Goal: Information Seeking & Learning: Learn about a topic

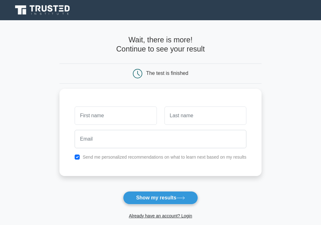
click at [39, 14] on icon at bounding box center [43, 10] width 61 height 12
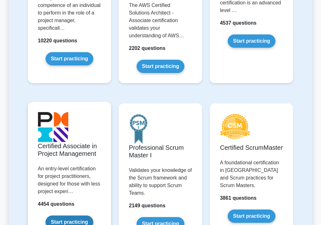
scroll to position [258, 0]
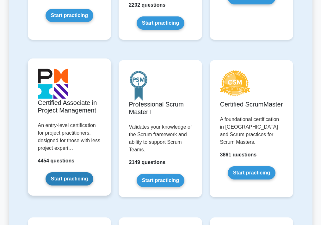
click at [66, 174] on link "Start practicing" at bounding box center [70, 179] width 48 height 13
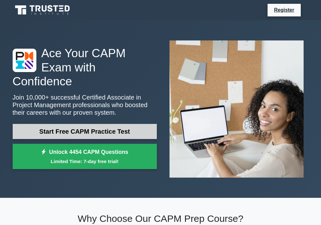
click at [77, 127] on link "Start Free CAPM Practice Test" at bounding box center [85, 131] width 144 height 15
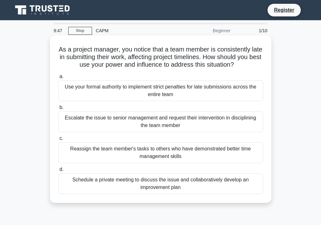
click at [98, 122] on div "Escalate the issue to senior management and request their intervention in disci…" at bounding box center [160, 121] width 205 height 21
click at [58, 110] on input "b. Escalate the issue to senior management and request their intervention in di…" at bounding box center [58, 108] width 0 height 4
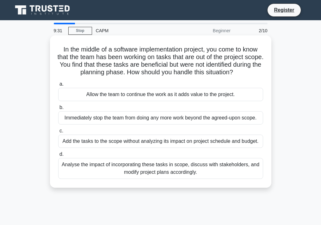
click at [165, 175] on div "Analyse the impact of incorporating these tasks in scope, discuss with stakehol…" at bounding box center [160, 168] width 205 height 21
click at [58, 157] on input "d. Analyse the impact of incorporating these tasks in scope, discuss with stake…" at bounding box center [58, 155] width 0 height 4
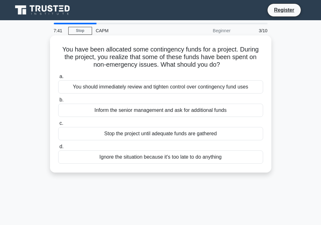
click at [127, 86] on div "You should immediately review and tighten control over contingency fund uses" at bounding box center [160, 86] width 205 height 13
click at [58, 79] on input "a. You should immediately review and tighten control over contingency fund uses" at bounding box center [58, 77] width 0 height 4
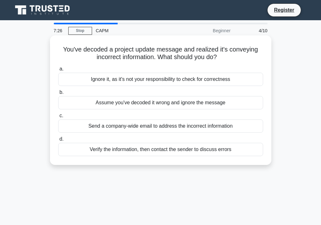
click at [163, 126] on div "Send a company-wide email to address the incorrect information" at bounding box center [160, 126] width 205 height 13
click at [58, 118] on input "c. Send a company-wide email to address the incorrect information" at bounding box center [58, 116] width 0 height 4
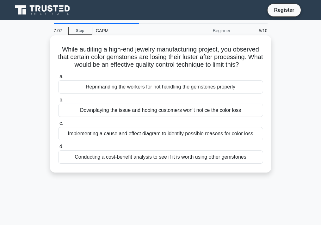
click at [197, 134] on div "Implementing a cause and effect diagram to identify possible reasons for color …" at bounding box center [160, 133] width 205 height 13
click at [58, 126] on input "c. Implementing a cause and effect diagram to identify possible reasons for col…" at bounding box center [58, 124] width 0 height 4
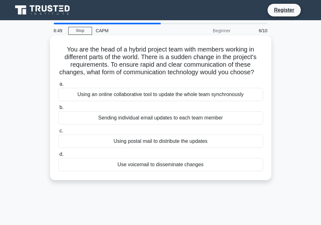
click at [130, 93] on div "Using an online collaborative tool to update the whole team synchronously" at bounding box center [160, 94] width 205 height 13
click at [58, 86] on input "a. Using an online collaborative tool to update the whole team synchronously" at bounding box center [58, 84] width 0 height 4
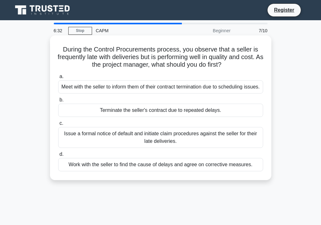
click at [185, 172] on div "Work with the seller to find the cause of delays and agree on corrective measur…" at bounding box center [160, 164] width 205 height 13
click at [58, 157] on input "d. Work with the seller to find the cause of delays and agree on corrective mea…" at bounding box center [58, 155] width 0 height 4
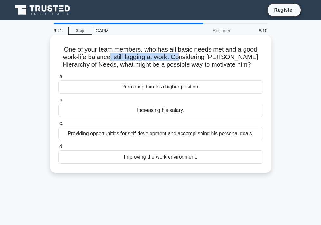
drag, startPoint x: 105, startPoint y: 56, endPoint x: 176, endPoint y: 58, distance: 70.9
click at [176, 58] on h5 "One of your team members, who has all basic needs met and a good work-life bala…" at bounding box center [161, 57] width 206 height 23
click at [167, 135] on div "Providing opportunities for self-development and accomplishing his personal goa…" at bounding box center [160, 133] width 205 height 13
click at [58, 126] on input "c. Providing opportunities for self-development and accomplishing his personal …" at bounding box center [58, 124] width 0 height 4
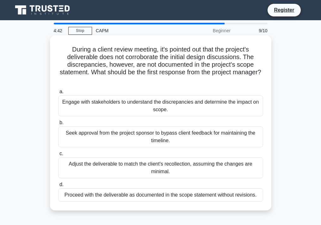
click at [207, 106] on div "Engage with stakeholders to understand the discrepancies and determine the impa…" at bounding box center [160, 106] width 205 height 21
click at [58, 94] on input "a. Engage with stakeholders to understand the discrepancies and determine the i…" at bounding box center [58, 92] width 0 height 4
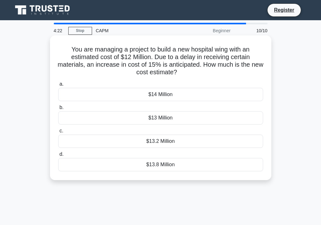
click at [179, 168] on div "$13.8 Million" at bounding box center [160, 164] width 205 height 13
click at [58, 157] on input "d. $13.8 Million" at bounding box center [58, 155] width 0 height 4
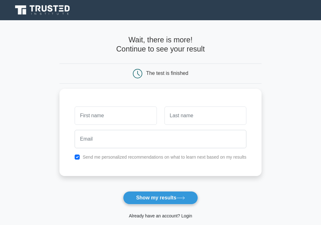
click at [180, 217] on link "Already have an account? Login" at bounding box center [160, 216] width 63 height 5
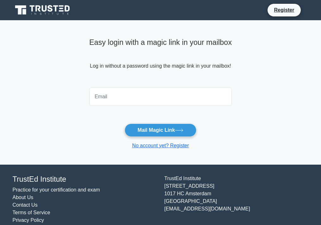
click at [135, 107] on div at bounding box center [160, 96] width 150 height 23
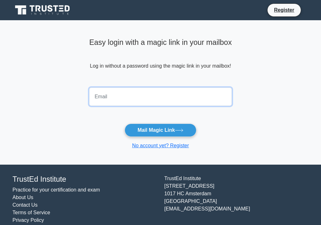
click at [135, 100] on input "email" at bounding box center [160, 97] width 143 height 18
type input "AustinJDeLeon@gmail.com"
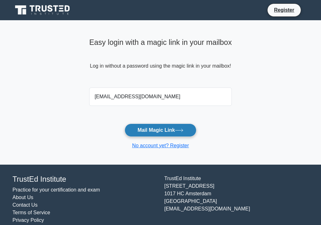
click at [157, 132] on button "Mail Magic Link" at bounding box center [161, 130] width 72 height 13
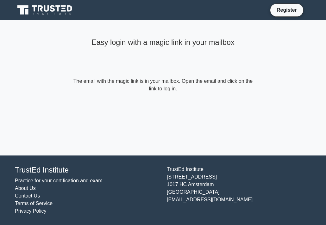
click at [169, 80] on form "The email with the magic link is in your mailbox. Open the email and click on t…" at bounding box center [163, 85] width 182 height 15
drag, startPoint x: 90, startPoint y: 43, endPoint x: 375, endPoint y: 131, distance: 299.0
click at [326, 131] on html "Register Easy login with a magic link in your mailbox About Us" at bounding box center [163, 112] width 326 height 225
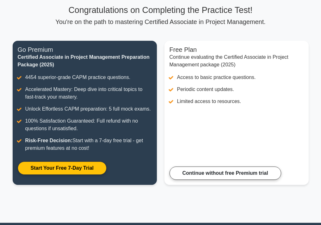
scroll to position [49, 0]
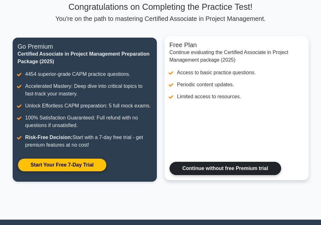
click at [212, 168] on link "Continue without free Premium trial" at bounding box center [226, 168] width 112 height 13
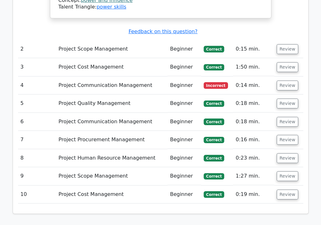
scroll to position [934, 0]
